Goal: Use online tool/utility: Utilize a website feature to perform a specific function

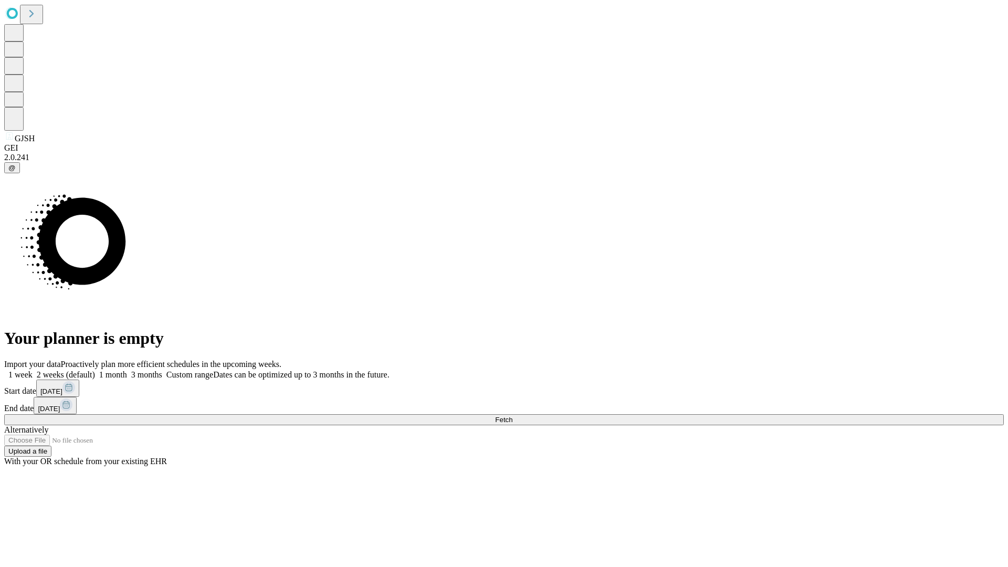
click at [513, 416] on span "Fetch" at bounding box center [503, 420] width 17 height 8
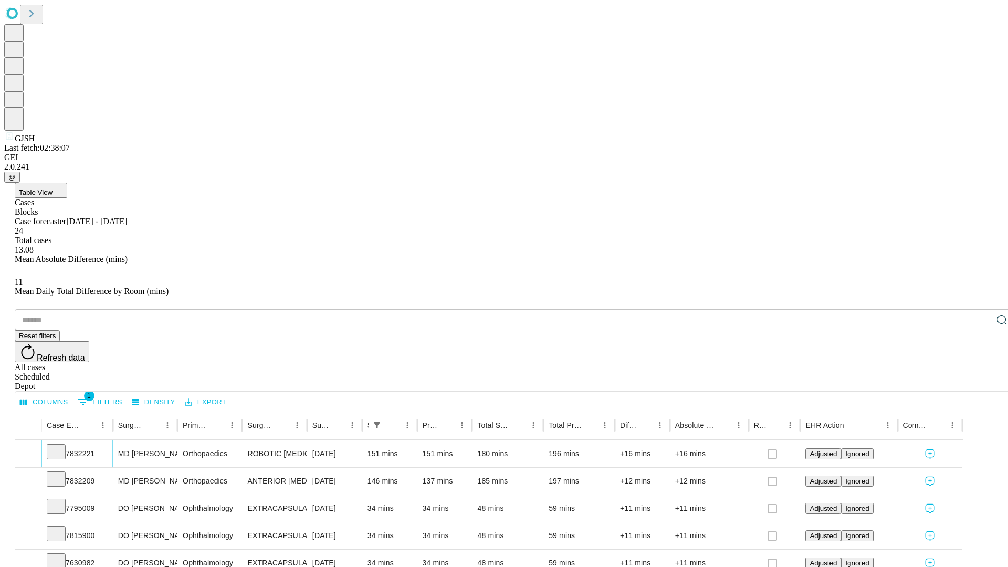
click at [61, 446] on icon at bounding box center [56, 451] width 11 height 11
